Goal: Transaction & Acquisition: Purchase product/service

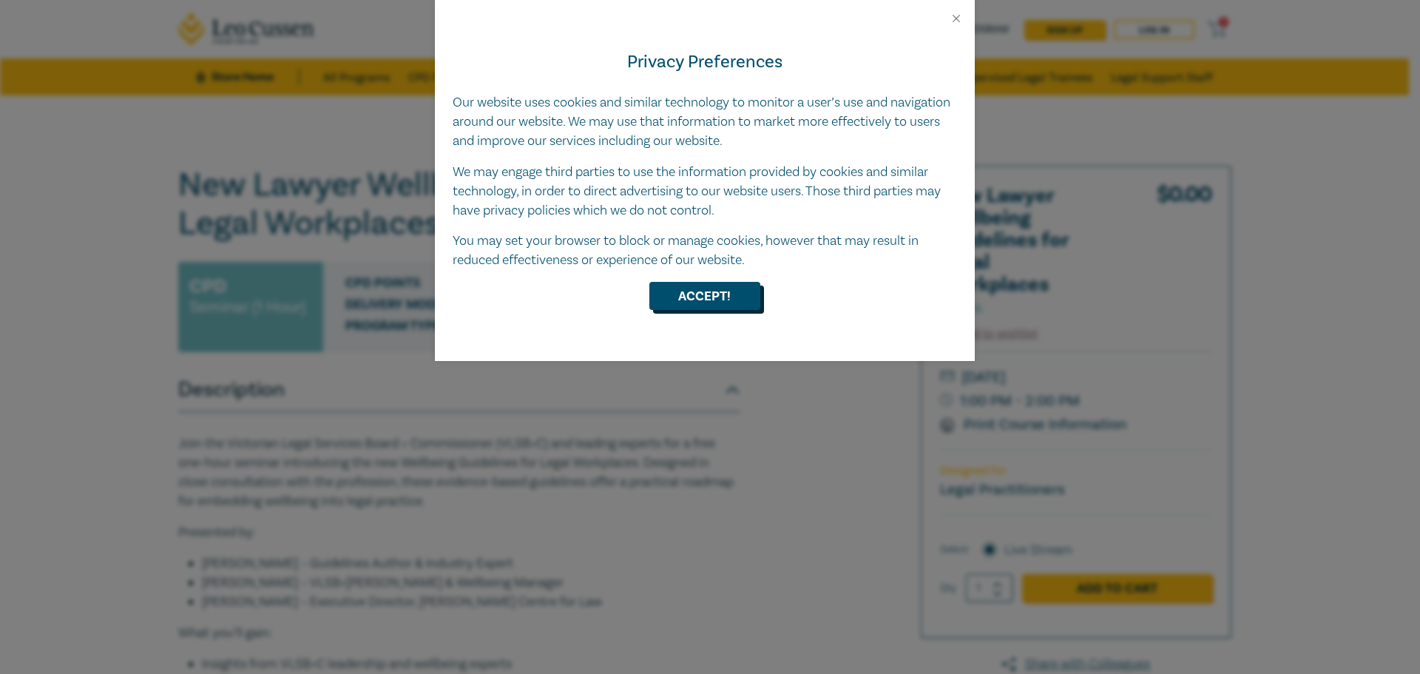
click at [668, 296] on button "Accept!" at bounding box center [705, 296] width 111 height 28
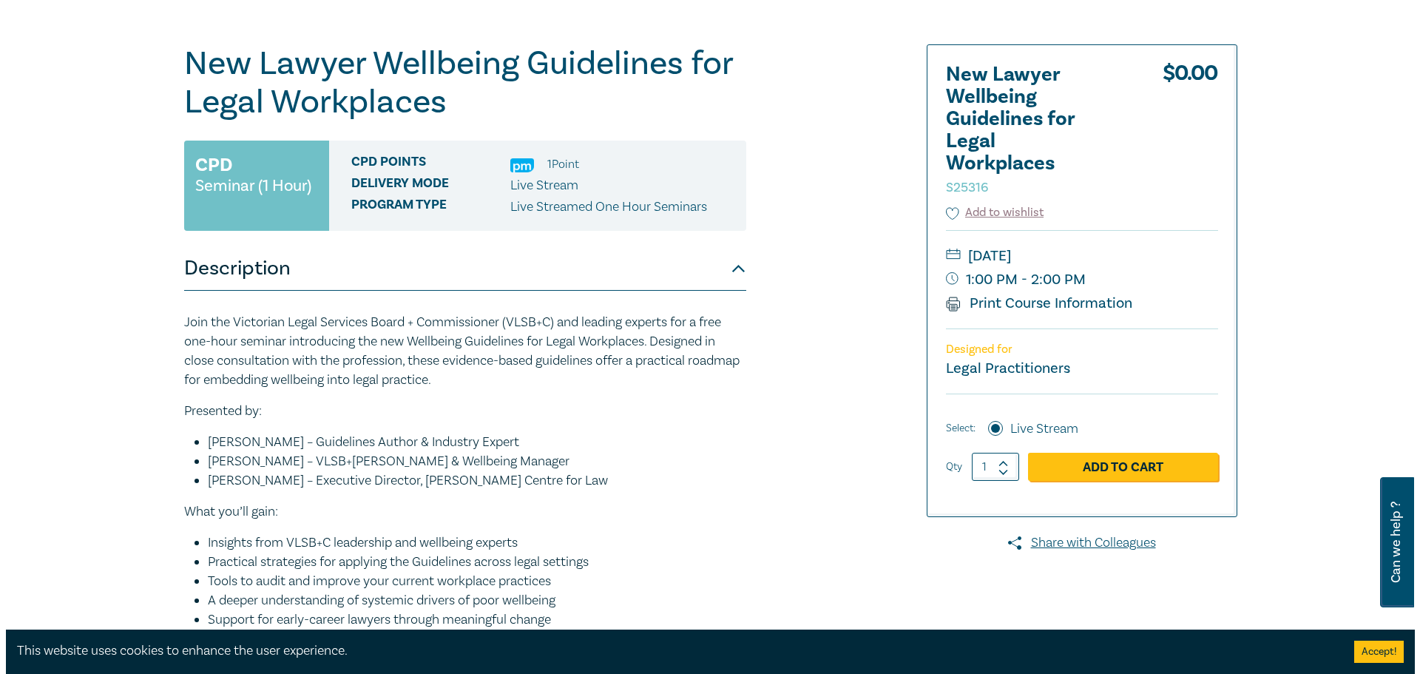
scroll to position [148, 0]
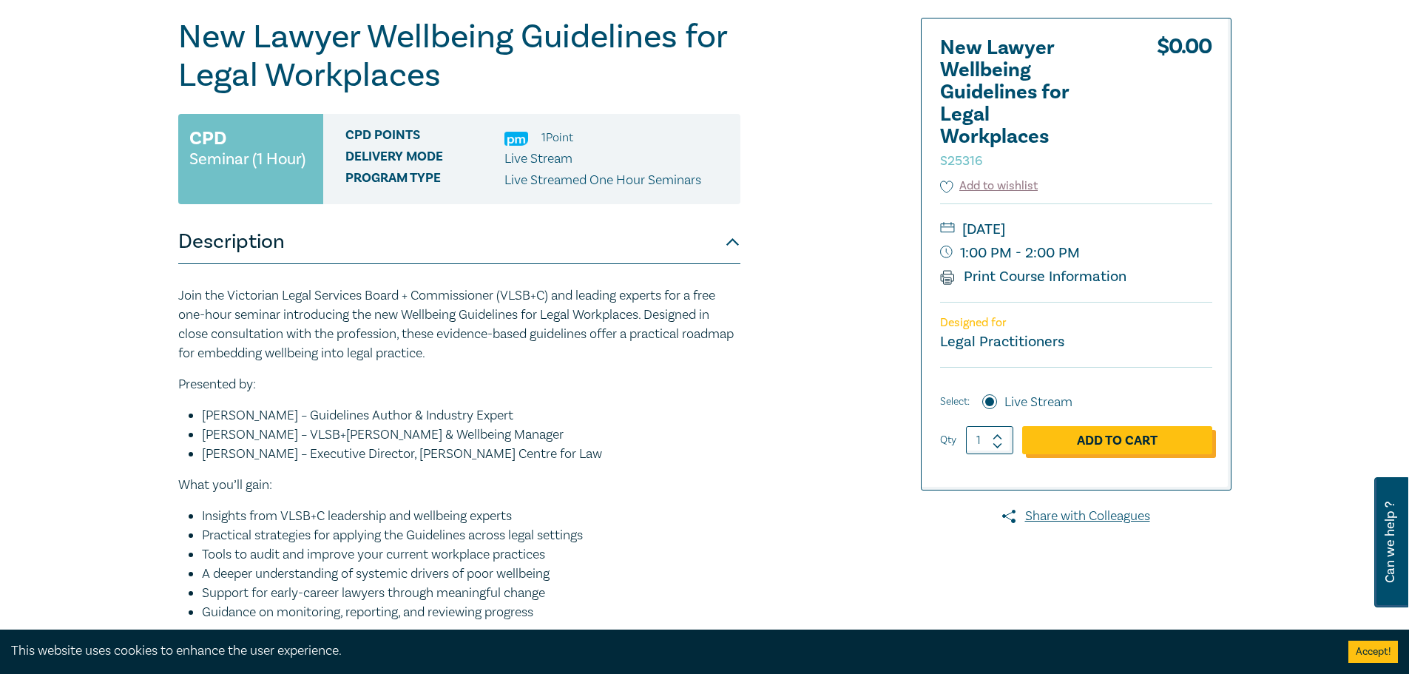
click at [1135, 446] on link "Add to Cart" at bounding box center [1117, 440] width 190 height 28
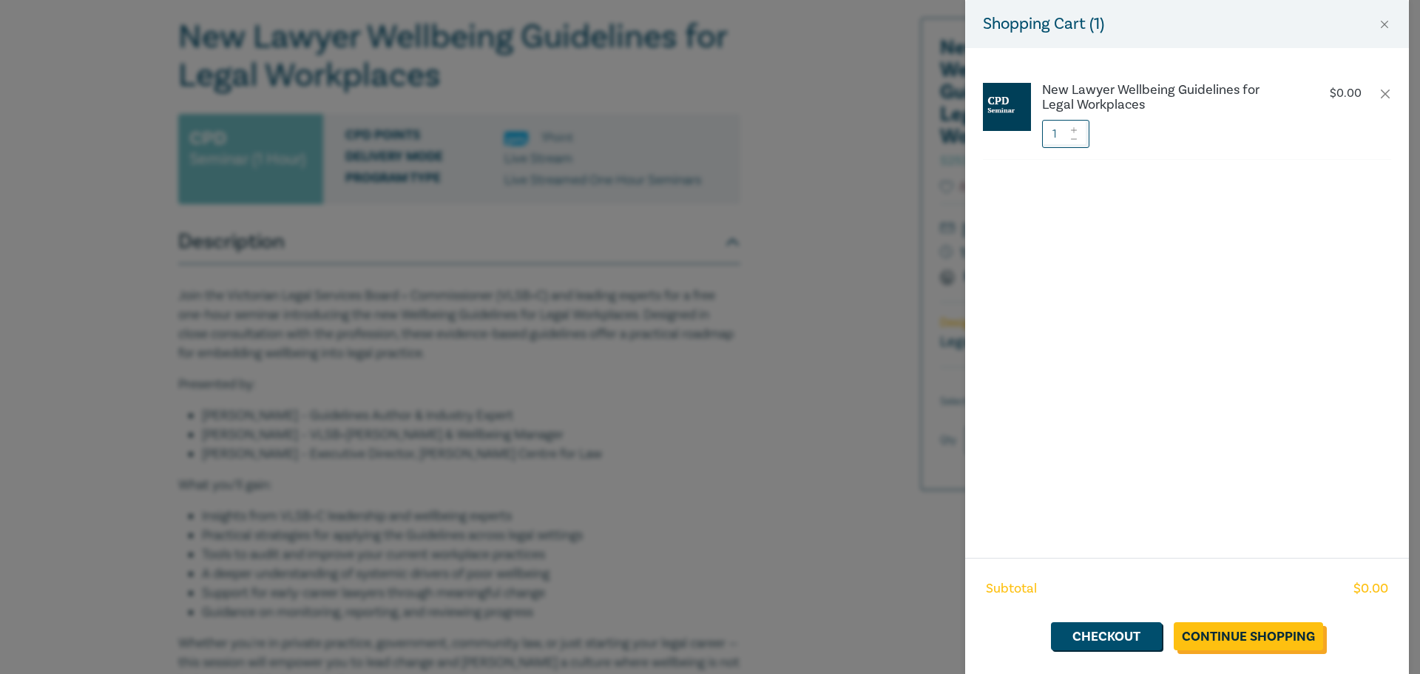
click at [1266, 639] on link "Continue Shopping" at bounding box center [1248, 636] width 149 height 28
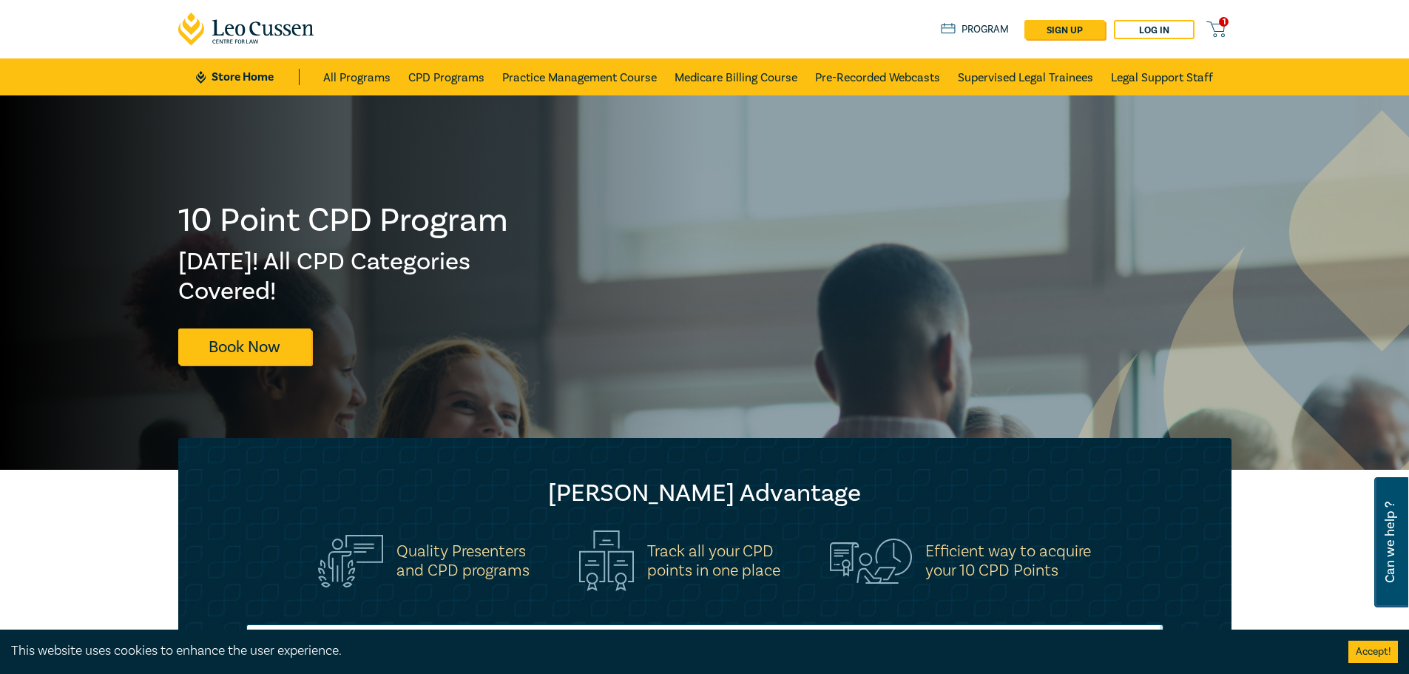
click at [1223, 29] on icon at bounding box center [1216, 29] width 18 height 18
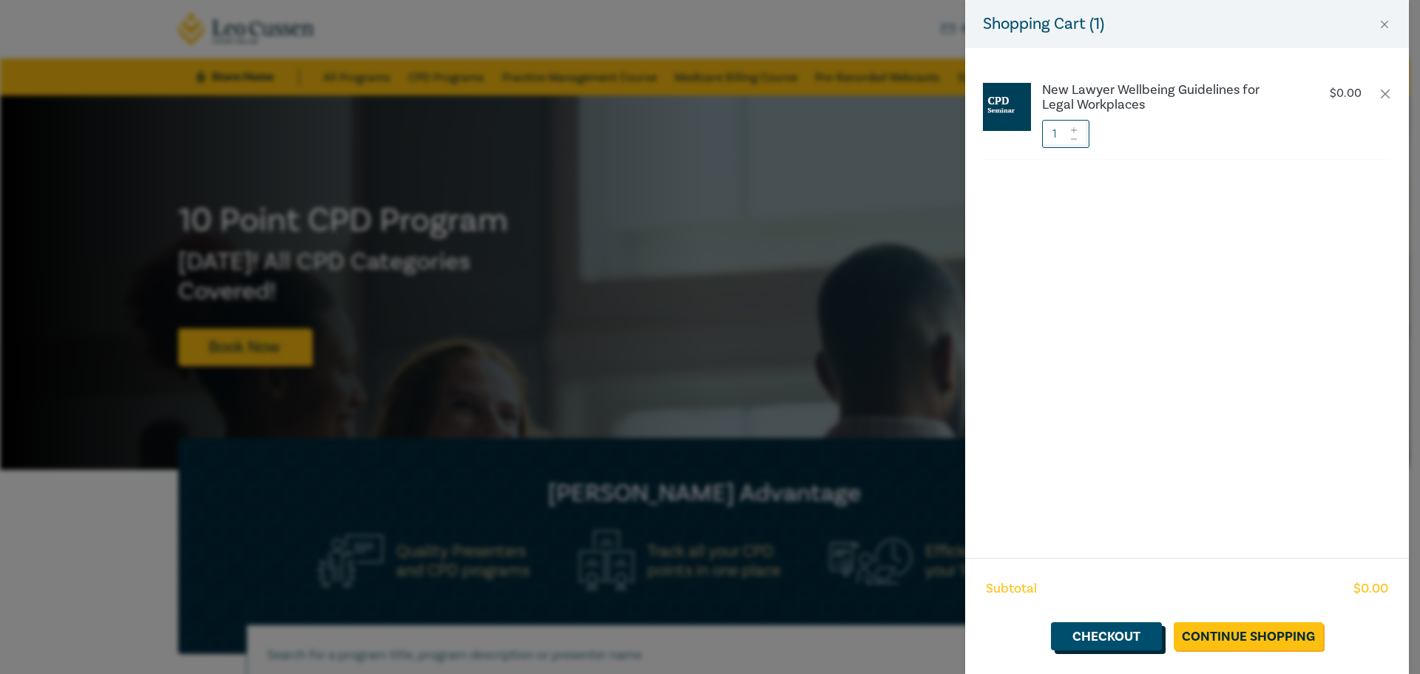
click at [1127, 646] on link "Checkout" at bounding box center [1106, 636] width 111 height 28
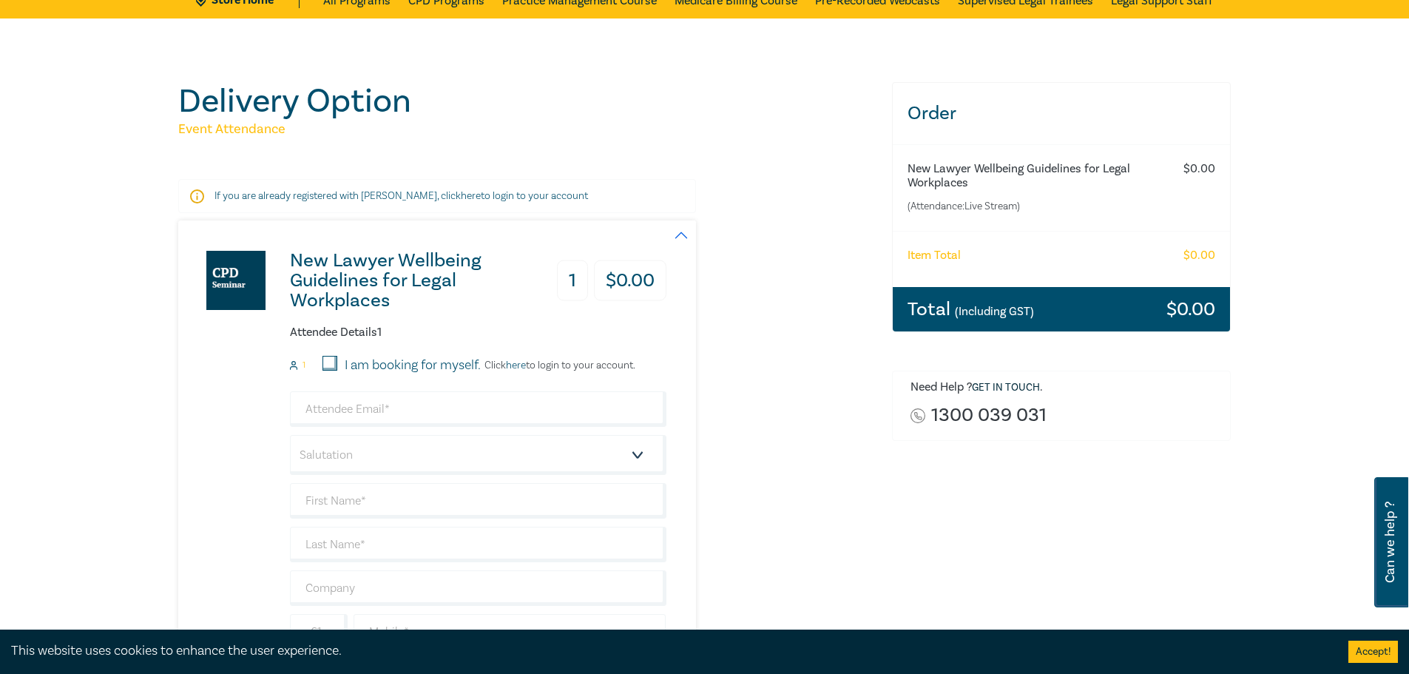
scroll to position [222, 0]
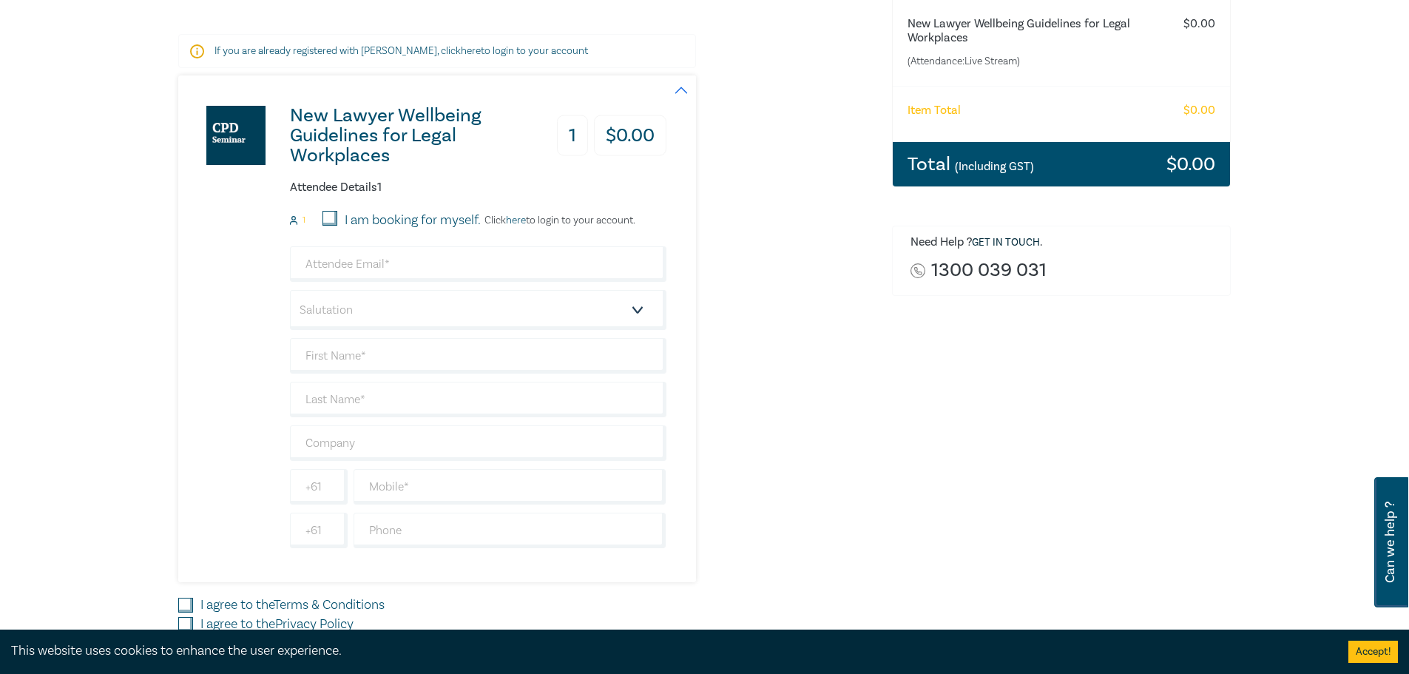
click at [324, 213] on input "I am booking for myself." at bounding box center [330, 218] width 15 height 15
checkbox input "true"
click at [388, 274] on input "email" at bounding box center [478, 264] width 377 height 36
type input "[PERSON_NAME][EMAIL_ADDRESS][DOMAIN_NAME]"
click at [372, 321] on select "Salutation Mr. Mrs. Ms. Miss Dr. Prof. Other" at bounding box center [478, 310] width 377 height 40
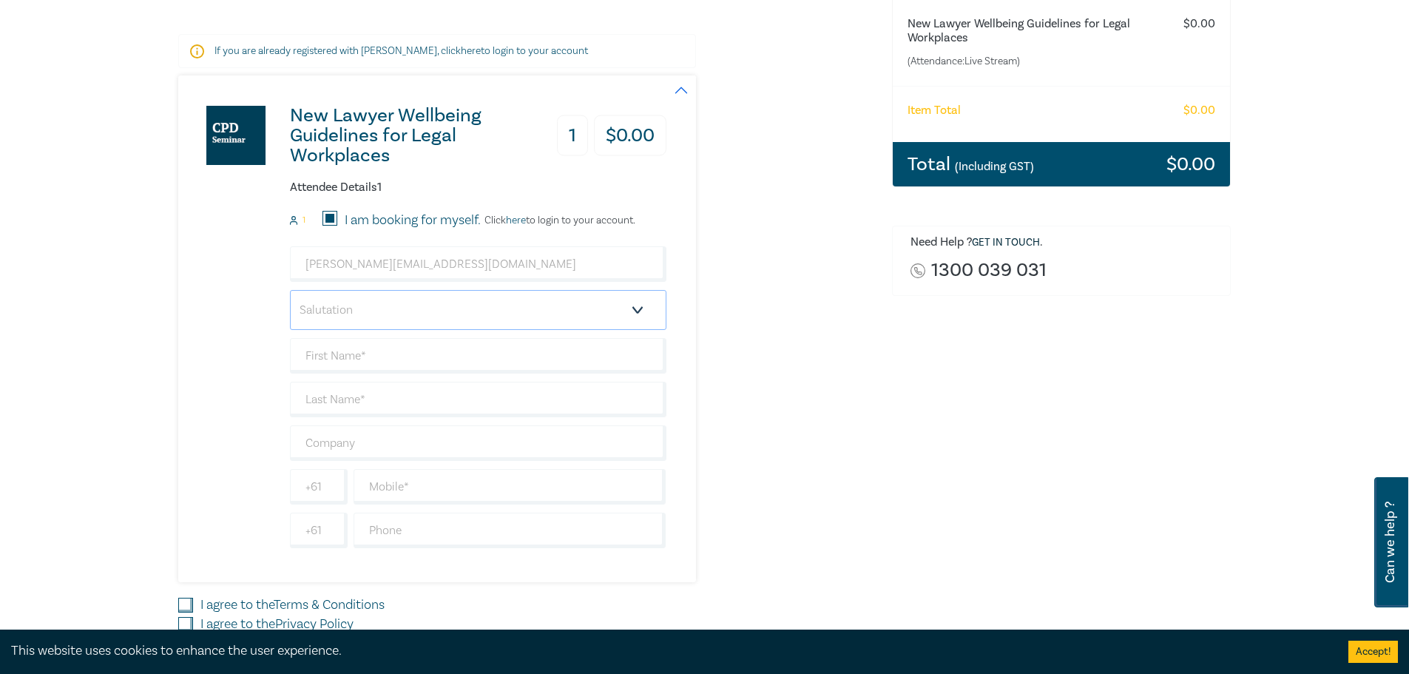
select select "Ms."
click at [290, 290] on select "Salutation Mr. Mrs. Ms. Miss Dr. Prof. Other" at bounding box center [478, 310] width 377 height 40
type input "[PERSON_NAME]"
type input "[DEMOGRAPHIC_DATA]"
type input "Settle Easy"
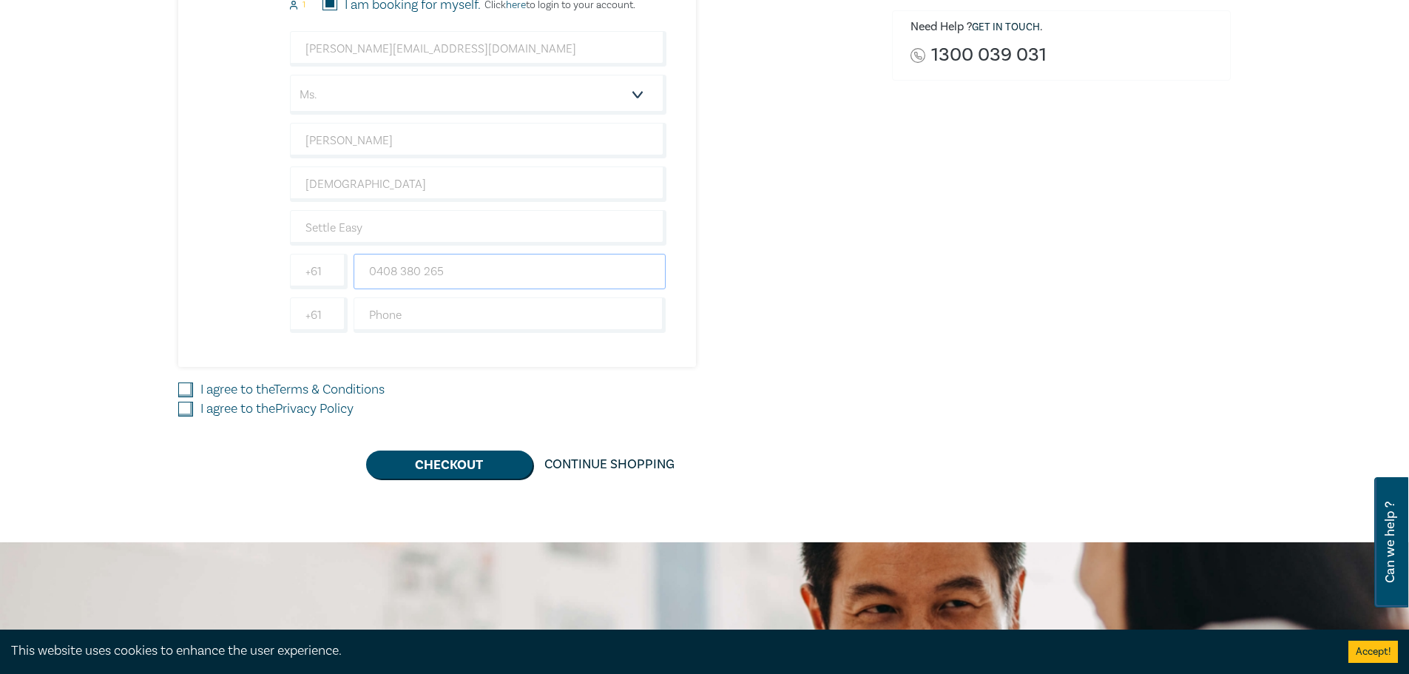
scroll to position [444, 0]
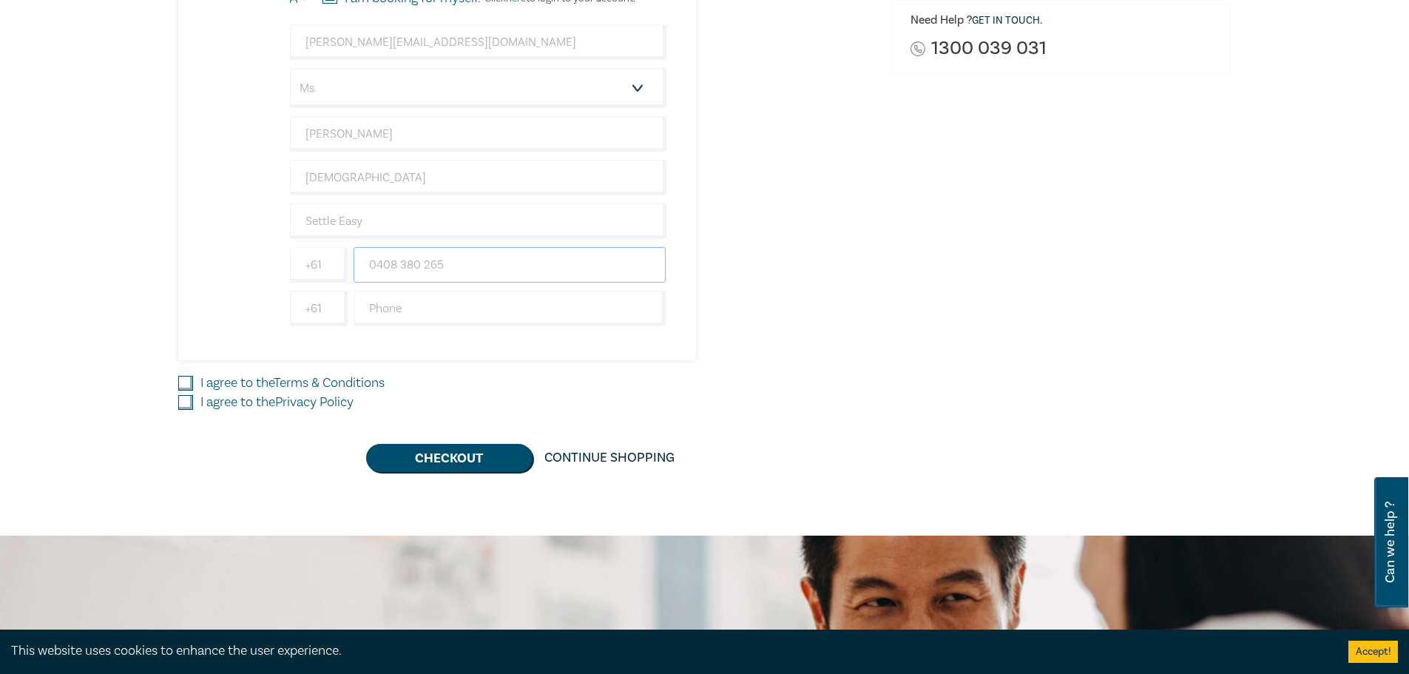
type input "0408 380 265"
click at [189, 386] on input "I agree to the Terms & Conditions" at bounding box center [185, 383] width 15 height 15
checkbox input "true"
click at [192, 408] on input "I agree to the Privacy Policy" at bounding box center [185, 402] width 15 height 15
checkbox input "true"
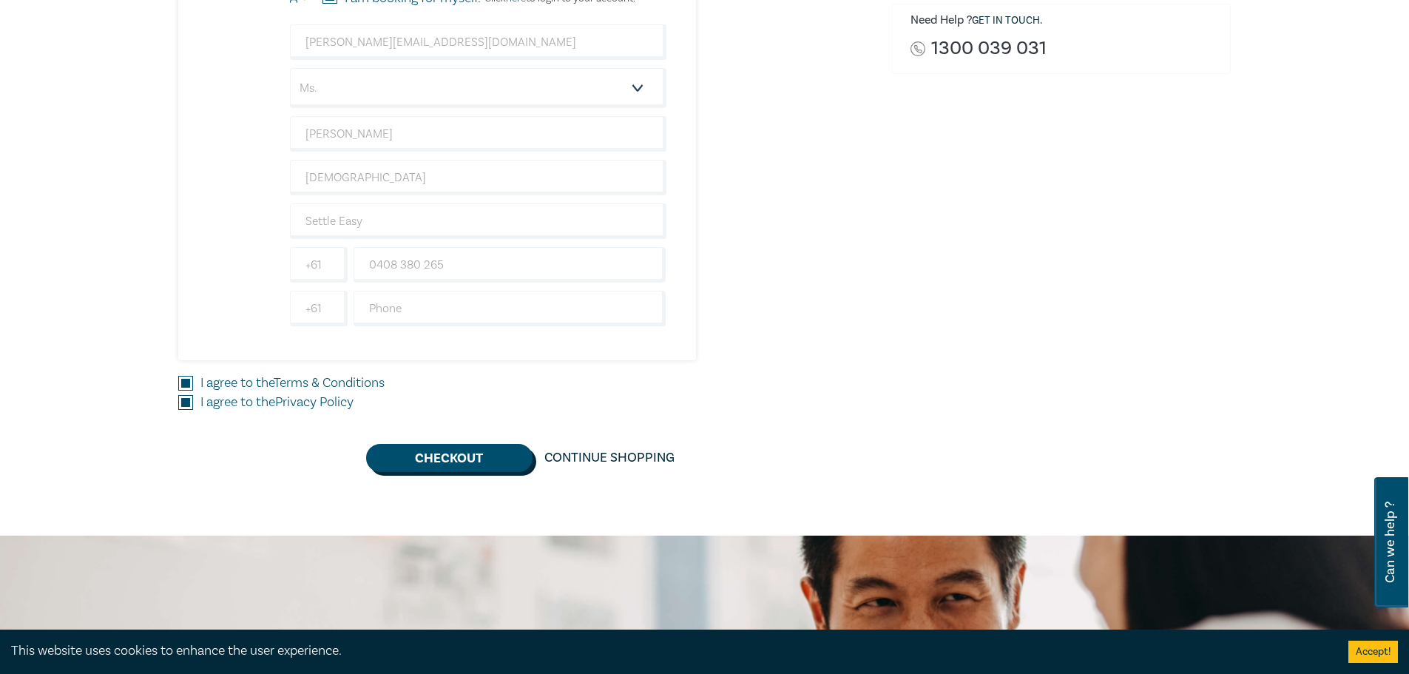
drag, startPoint x: 439, startPoint y: 456, endPoint x: 448, endPoint y: 455, distance: 9.6
click at [440, 456] on button "Checkout" at bounding box center [449, 458] width 166 height 28
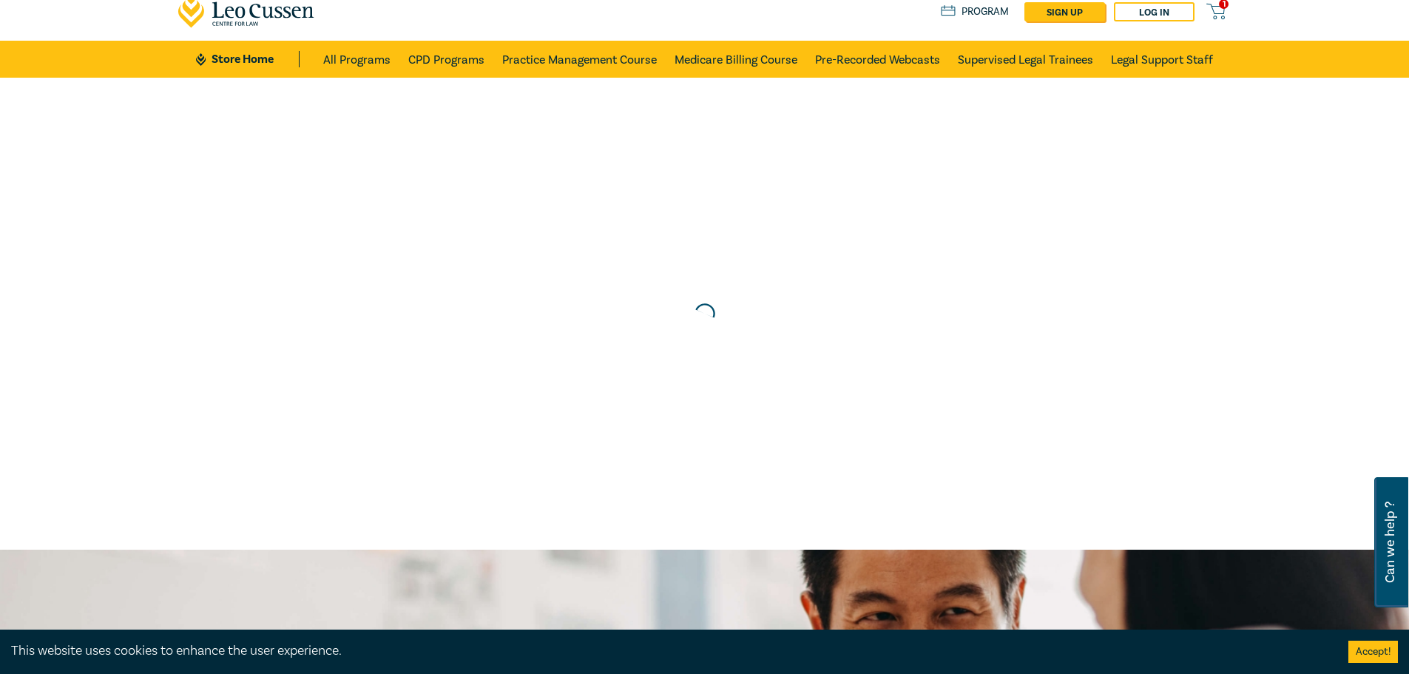
scroll to position [0, 0]
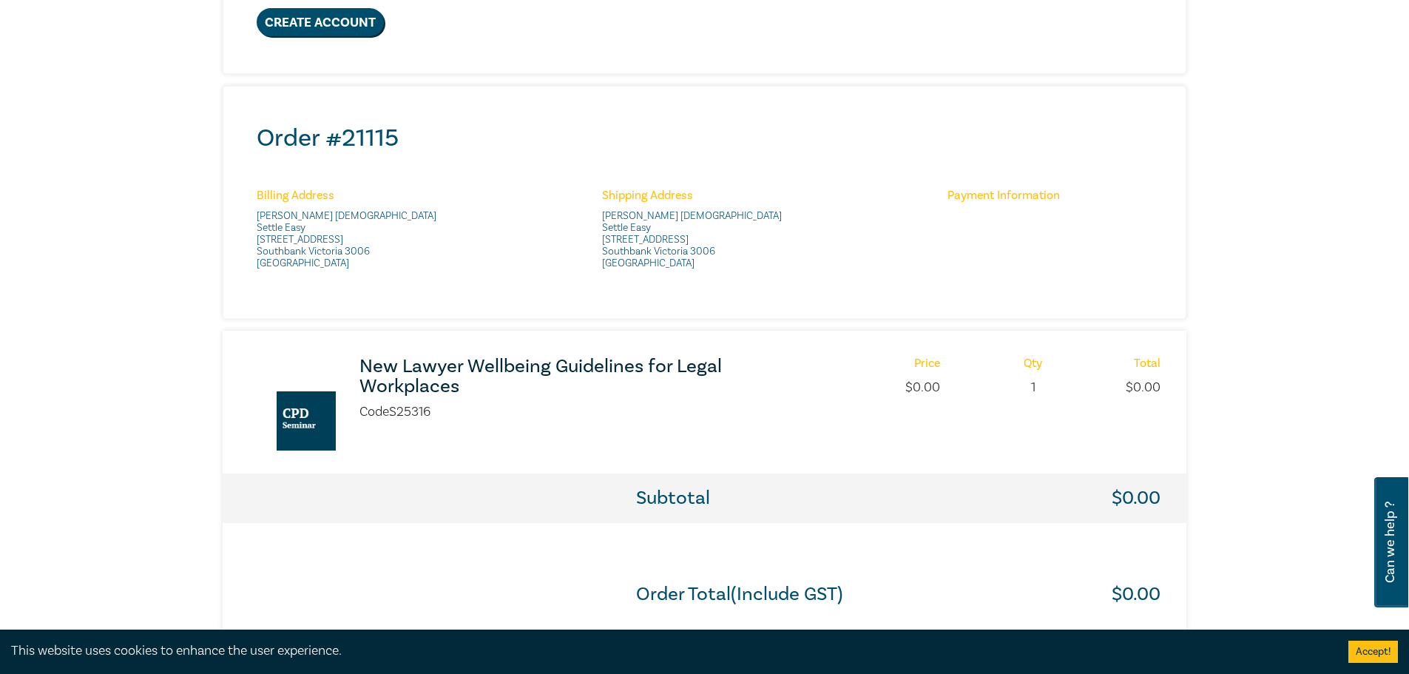
scroll to position [518, 0]
